Goal: Task Accomplishment & Management: Manage account settings

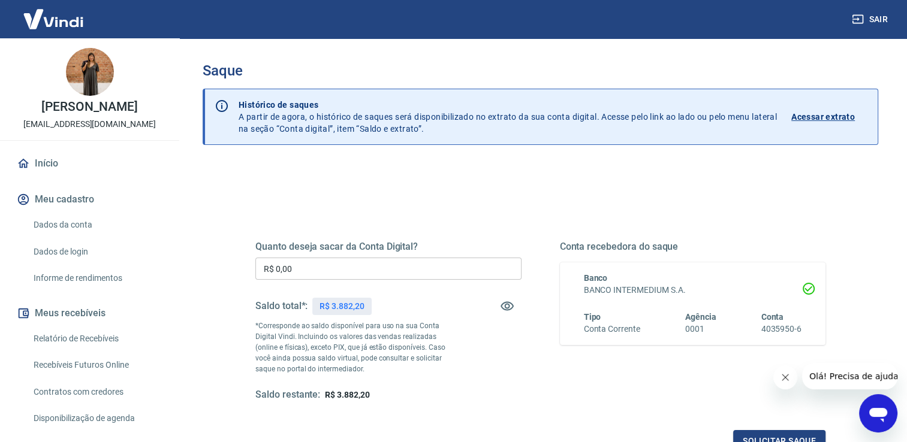
click at [318, 266] on input "R$ 0,00" at bounding box center [388, 269] width 266 height 22
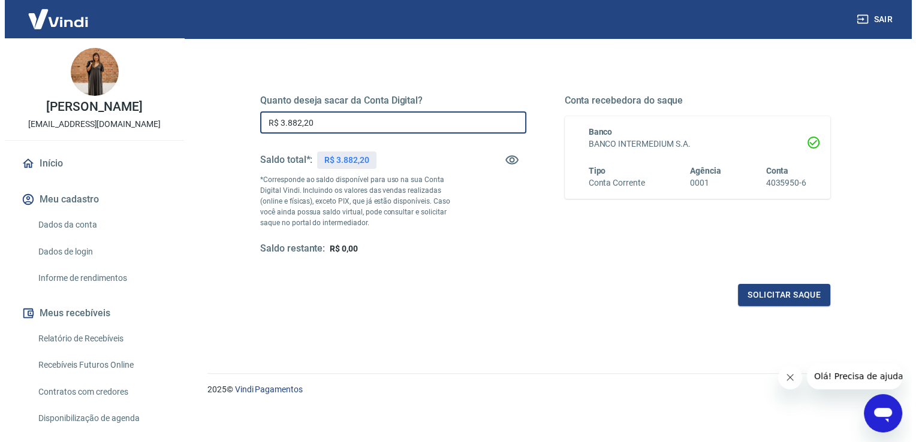
scroll to position [149, 0]
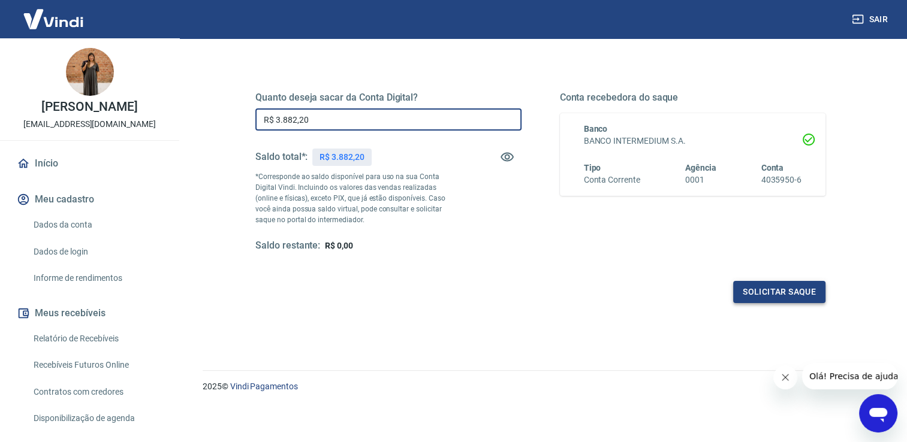
type input "R$ 3.882,20"
click at [779, 294] on button "Solicitar saque" at bounding box center [779, 292] width 92 height 22
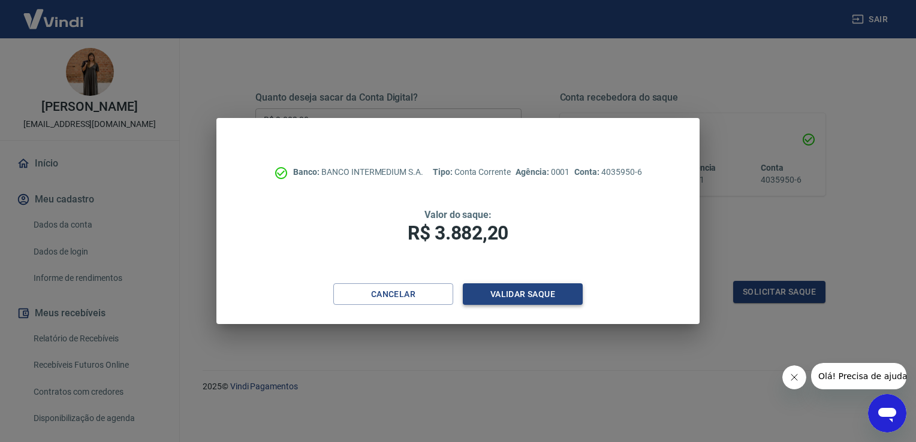
click at [555, 296] on button "Validar saque" at bounding box center [523, 295] width 120 height 22
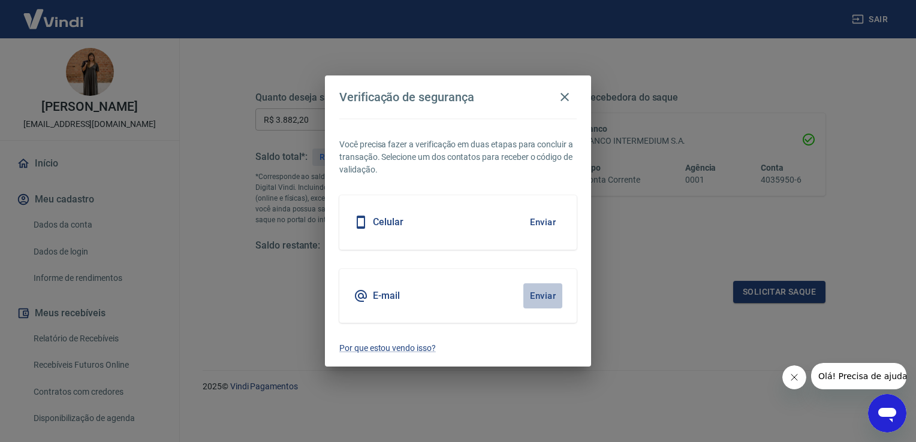
click at [540, 291] on button "Enviar" at bounding box center [542, 296] width 39 height 25
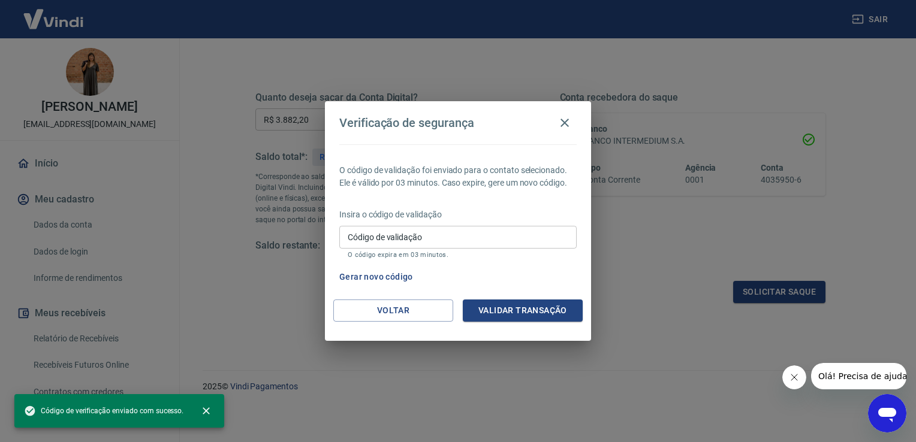
click at [435, 243] on input "Código de validação" at bounding box center [457, 237] width 237 height 22
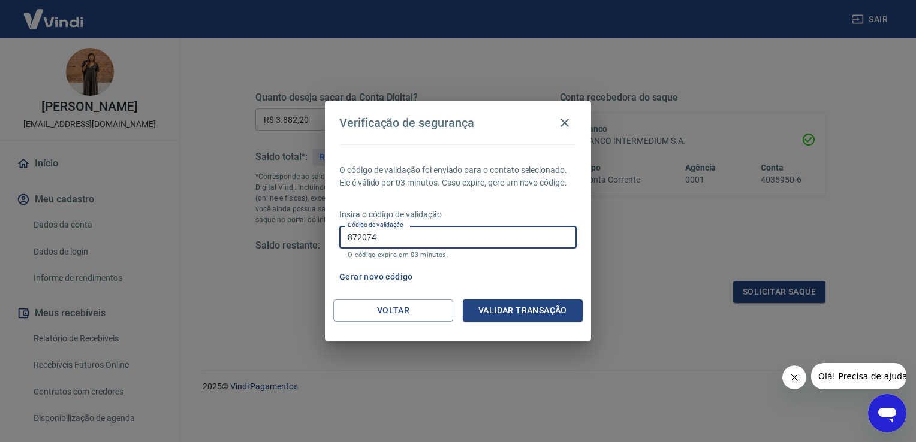
type input "872074"
click at [504, 322] on div "Voltar Validar transação" at bounding box center [458, 320] width 266 height 41
click at [513, 313] on button "Validar transação" at bounding box center [523, 311] width 120 height 22
